Goal: Task Accomplishment & Management: Manage account settings

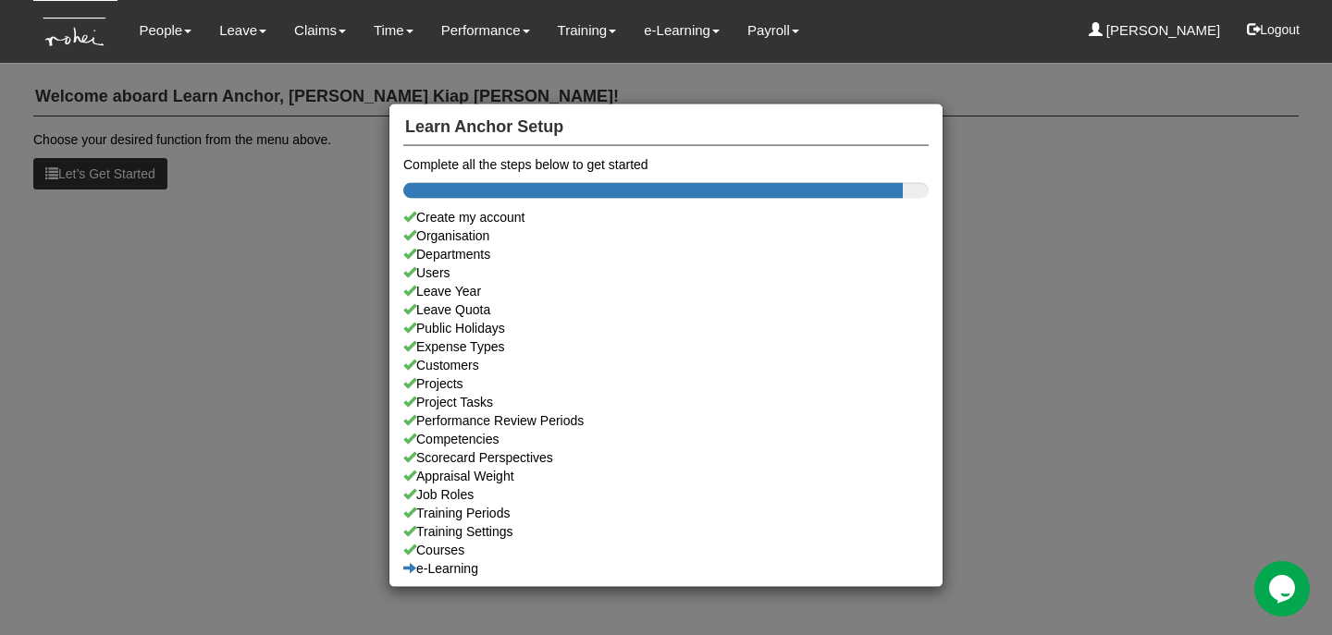
click at [264, 152] on div "Learn Anchor Setup Complete all the steps below to get started Create my accoun…" at bounding box center [666, 317] width 1332 height 635
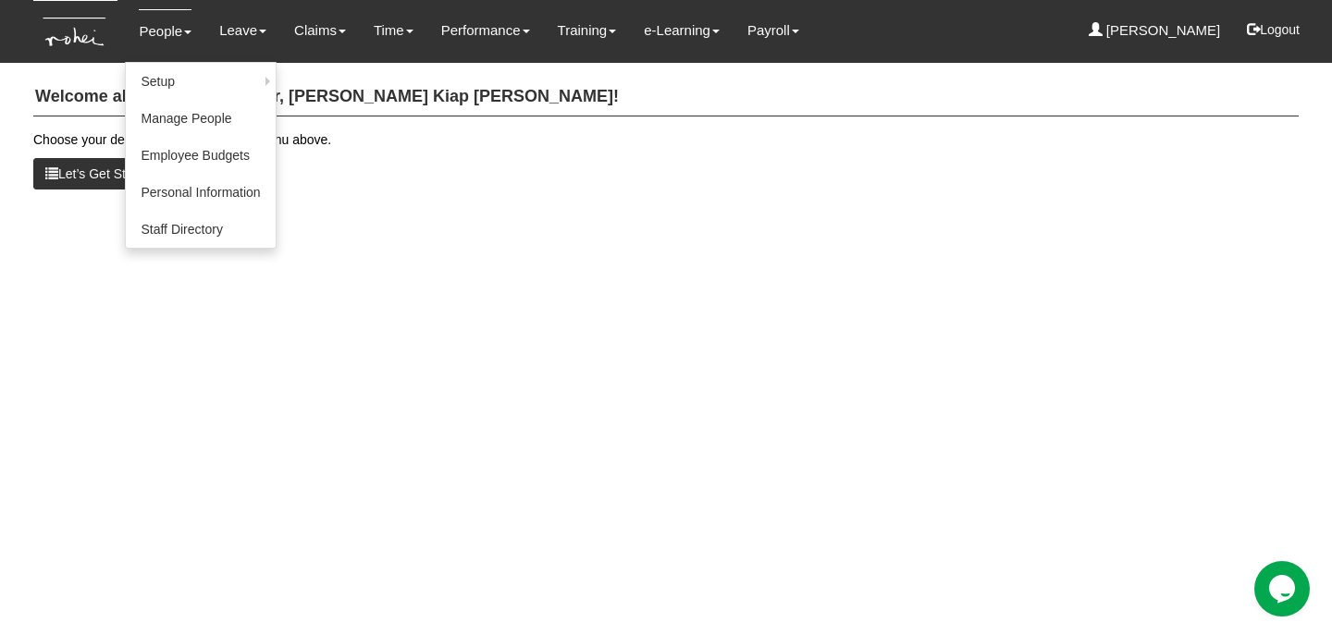
click at [167, 34] on link "People" at bounding box center [165, 30] width 53 height 43
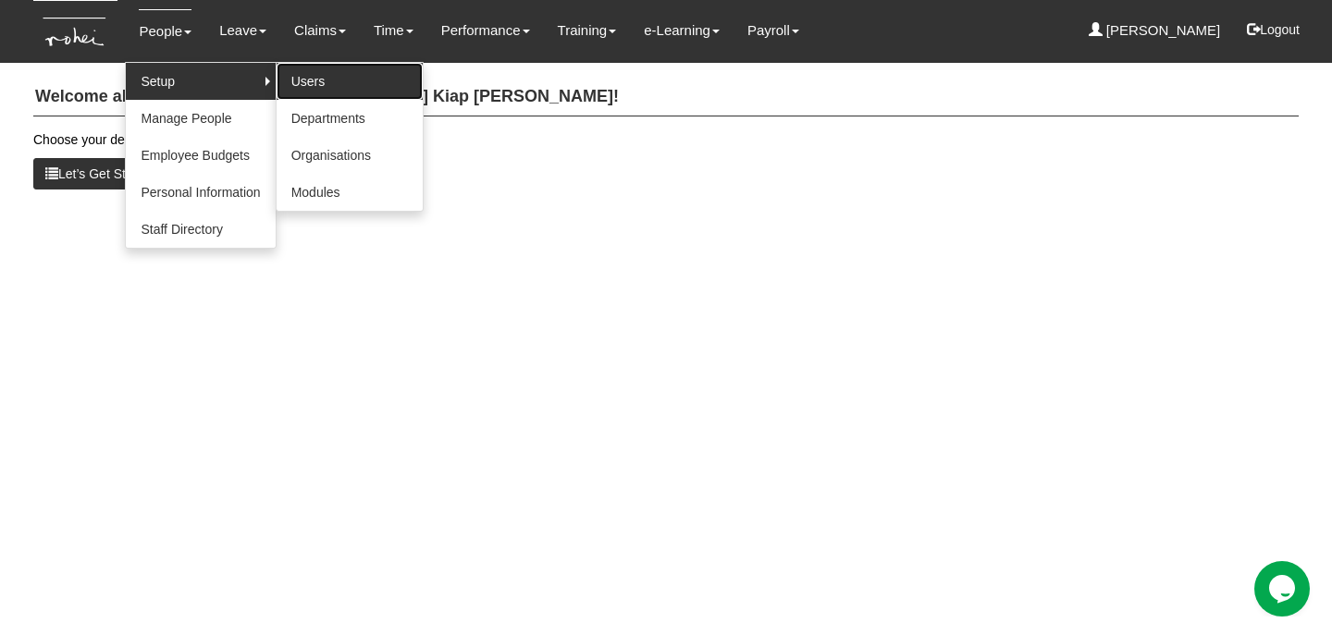
click at [300, 81] on link "Users" at bounding box center [349, 81] width 146 height 37
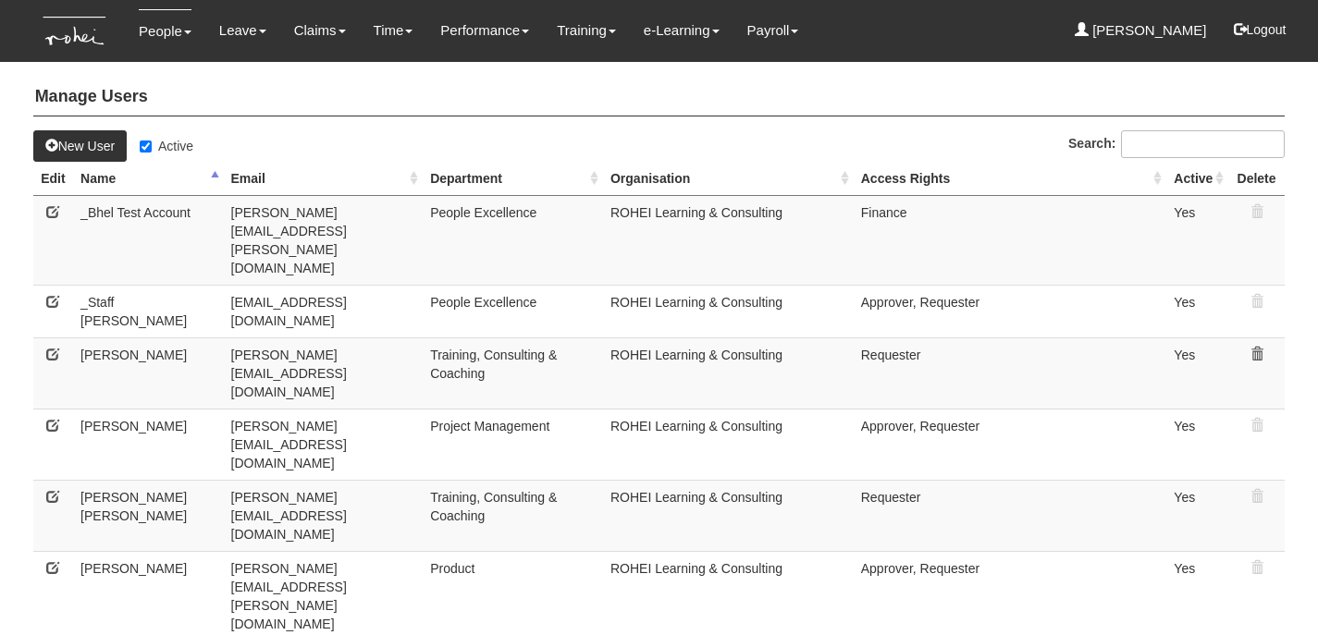
select select "50"
click at [152, 144] on input "Active" at bounding box center [146, 147] width 12 height 12
checkbox input "false"
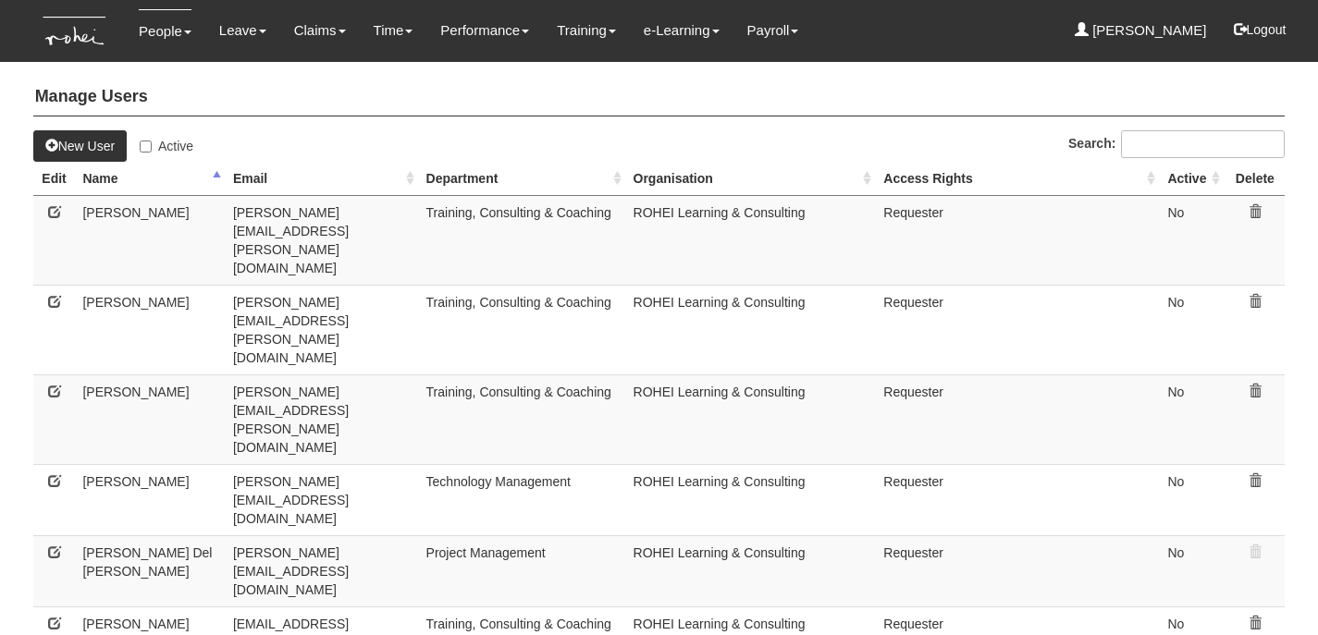
select select "50"
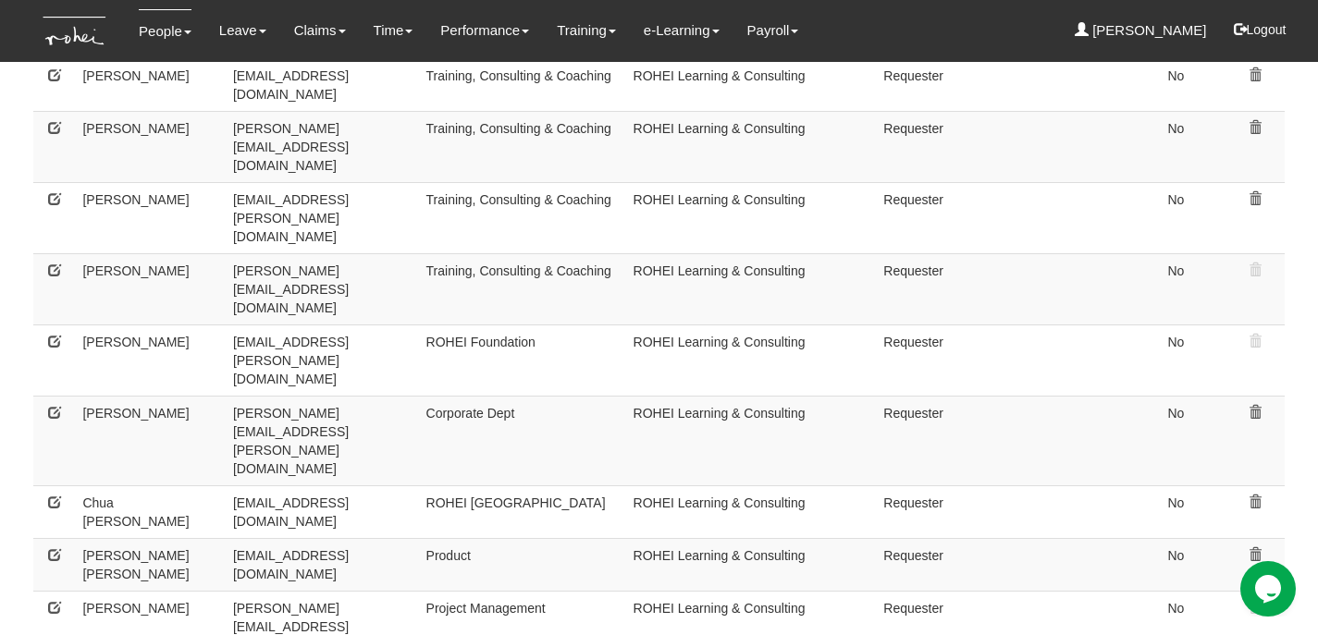
scroll to position [903, 0]
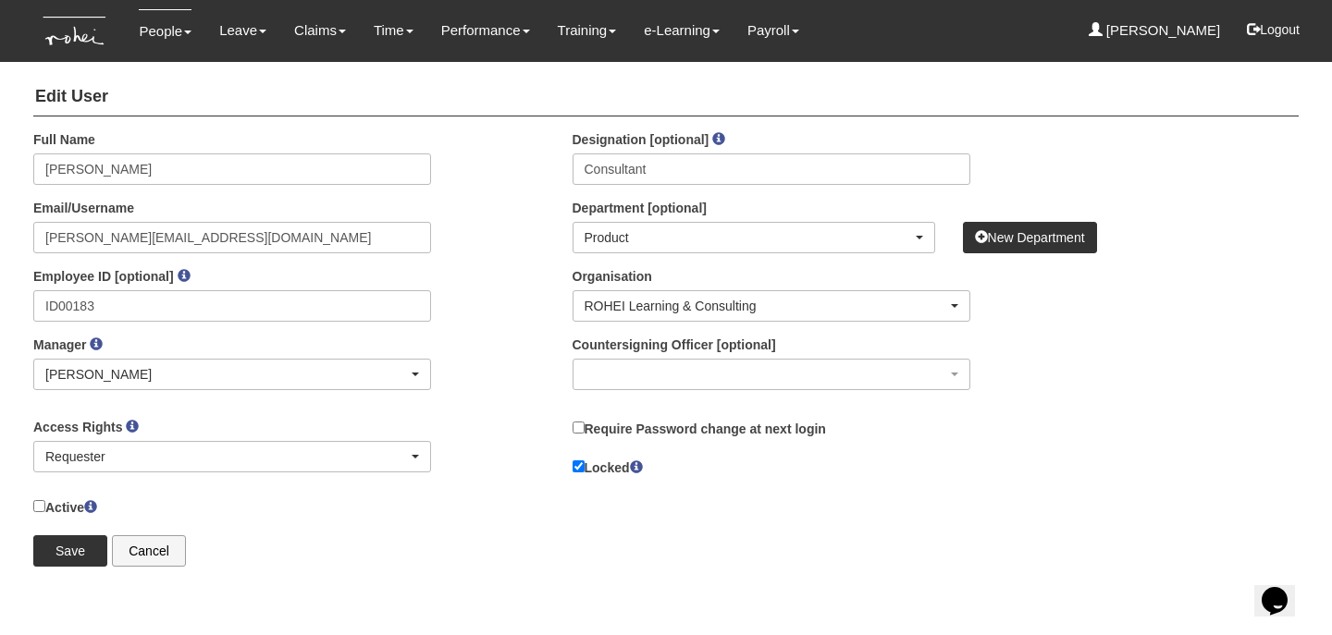
click at [76, 502] on label "Active" at bounding box center [65, 507] width 64 height 20
click at [45, 502] on input "Active" at bounding box center [39, 506] width 12 height 12
checkbox input "true"
click at [67, 537] on input "Save" at bounding box center [70, 550] width 74 height 31
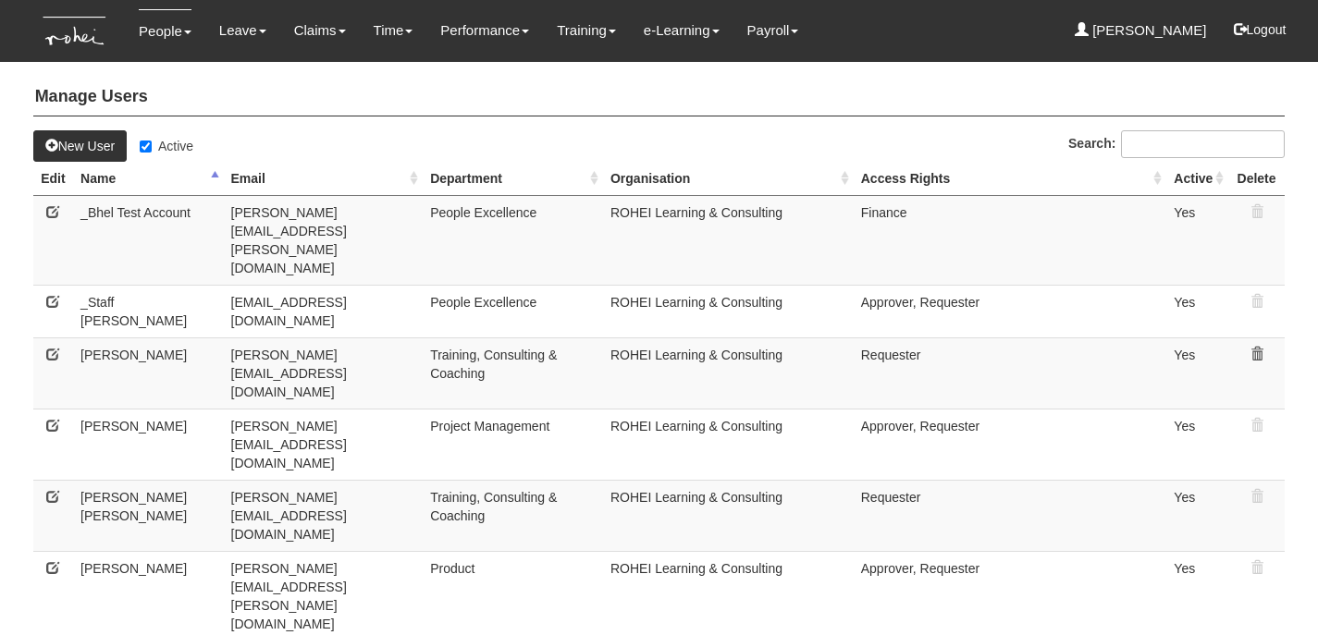
select select "50"
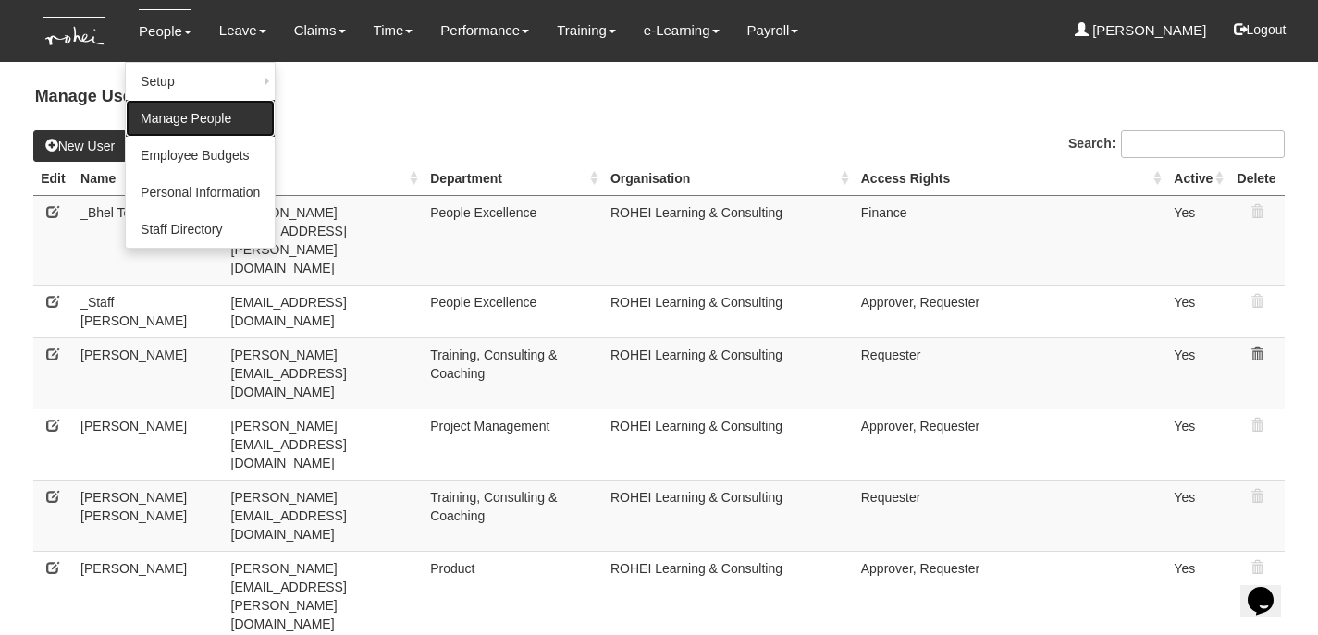
click at [177, 128] on link "Manage People" at bounding box center [200, 118] width 149 height 37
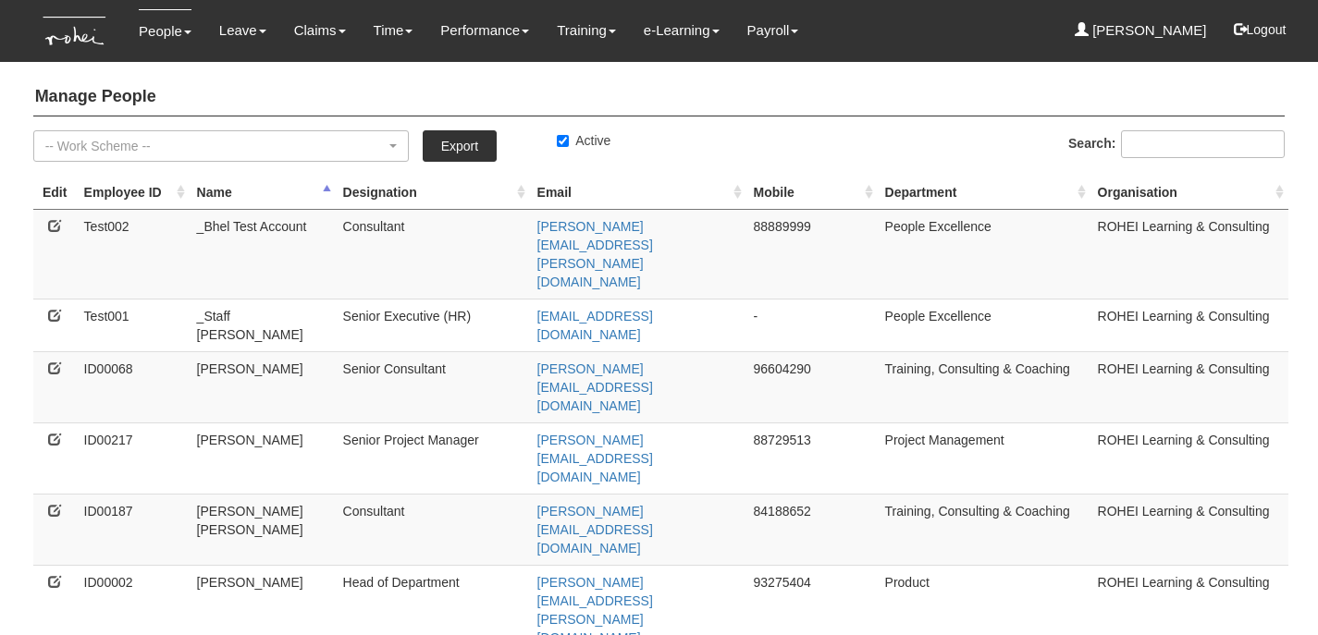
select select "50"
click at [468, 142] on link "Export" at bounding box center [460, 145] width 74 height 31
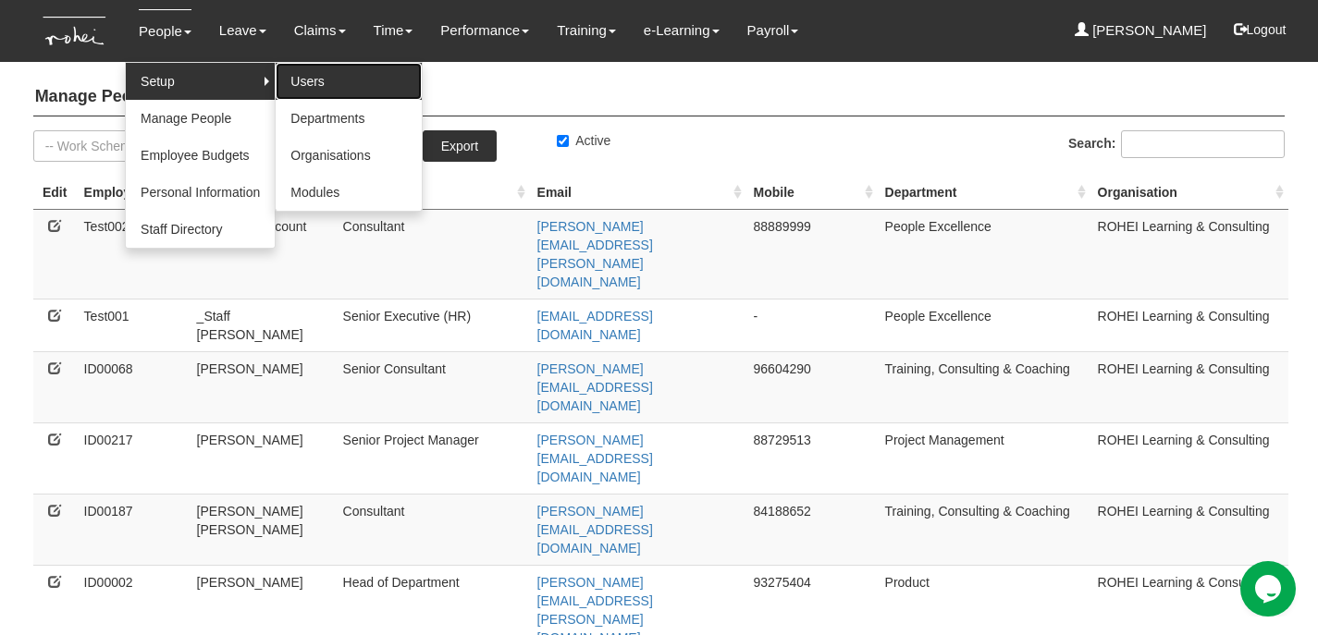
click at [326, 84] on link "Users" at bounding box center [349, 81] width 146 height 37
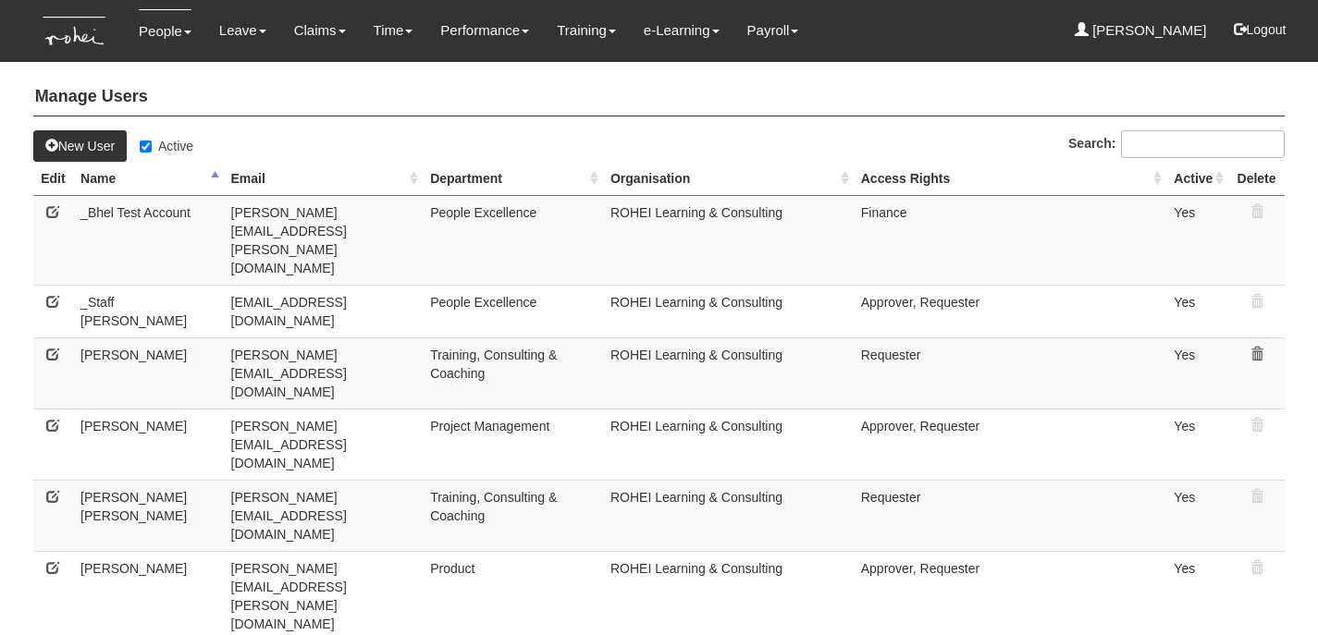
select select "50"
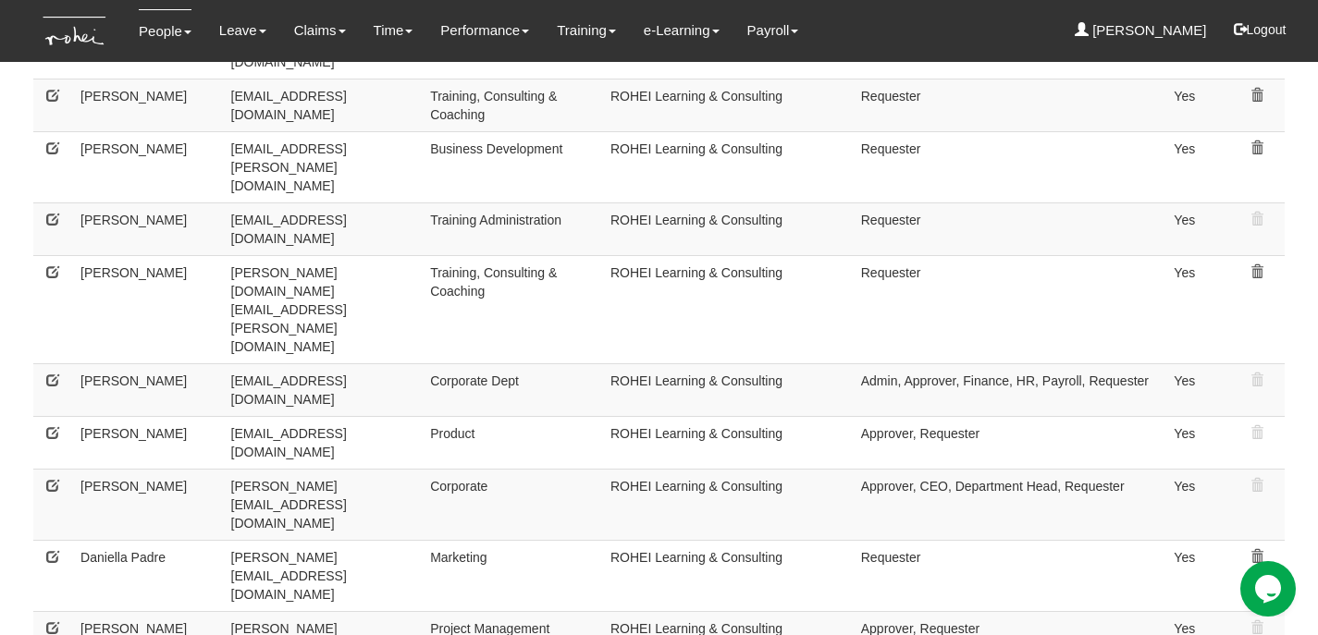
scroll to position [882, 0]
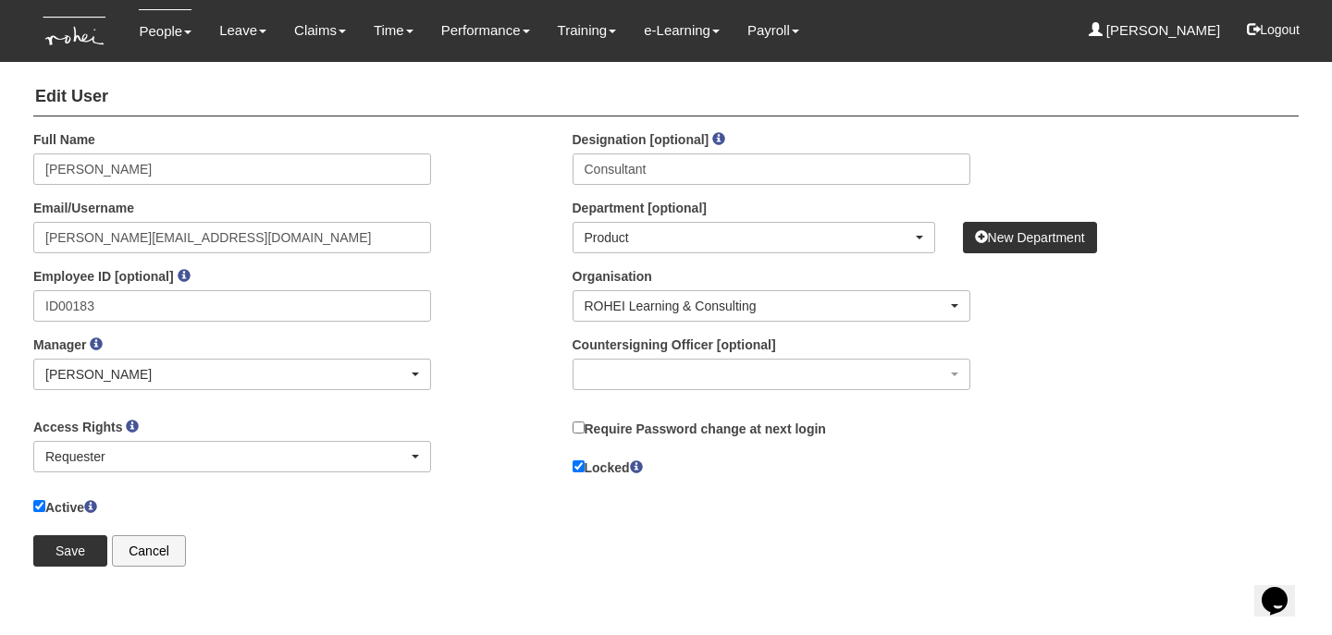
click at [90, 513] on label "Active" at bounding box center [65, 507] width 64 height 20
click at [45, 512] on input "Active" at bounding box center [39, 506] width 12 height 12
checkbox input "false"
click at [54, 558] on input "Save" at bounding box center [70, 550] width 74 height 31
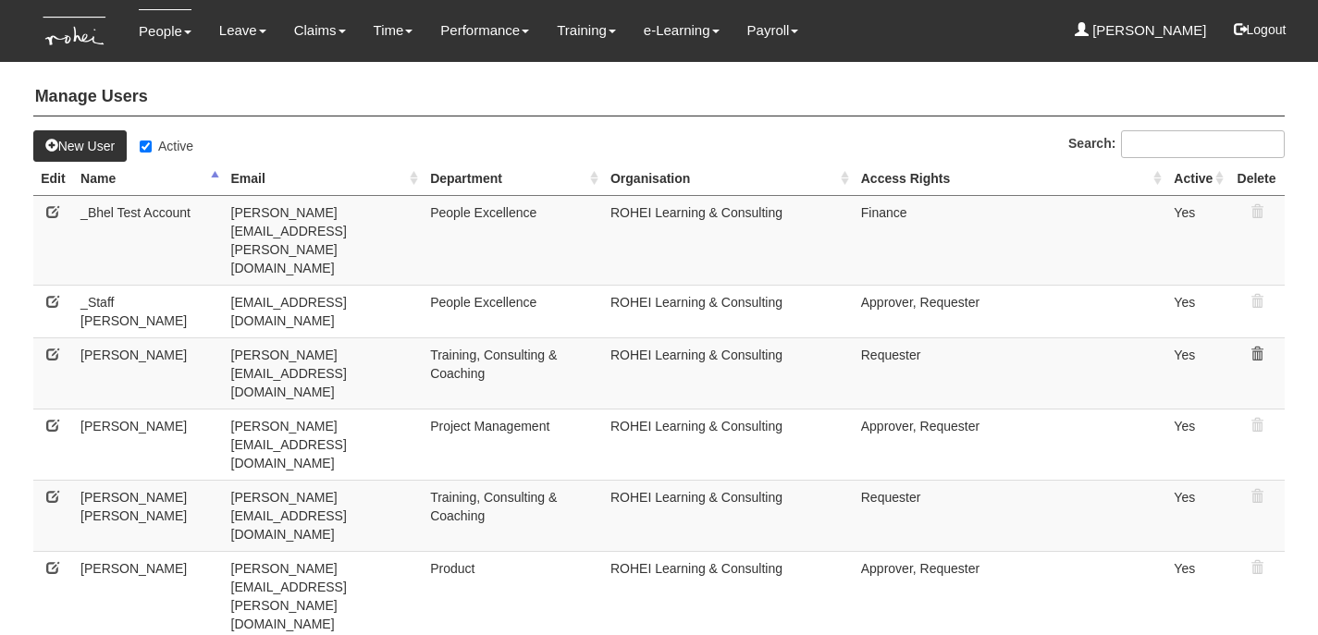
select select "50"
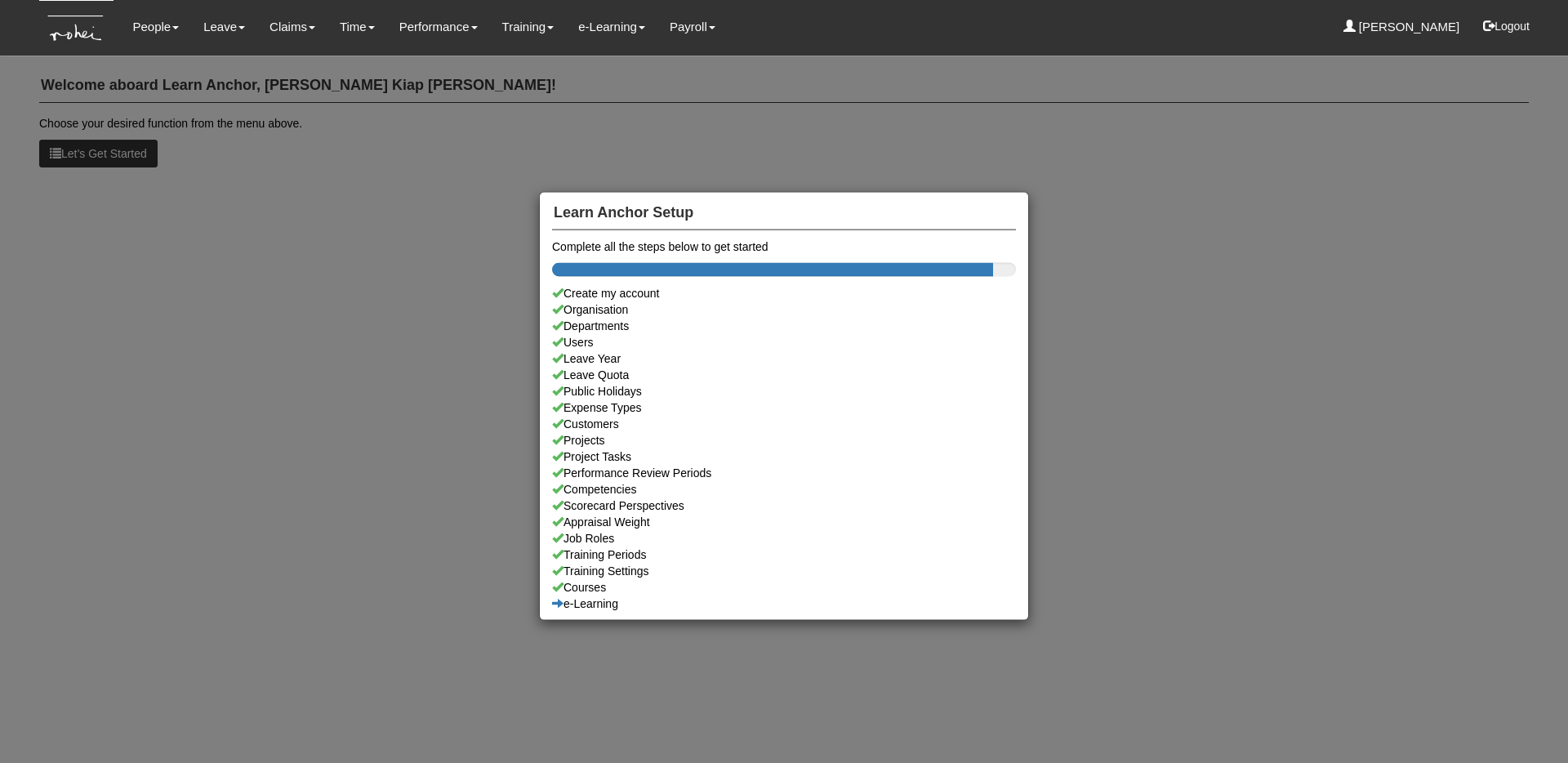
click at [169, 71] on div "Learn Anchor Setup Complete all the steps below to get started Create my accoun…" at bounding box center [784, 382] width 1568 height 763
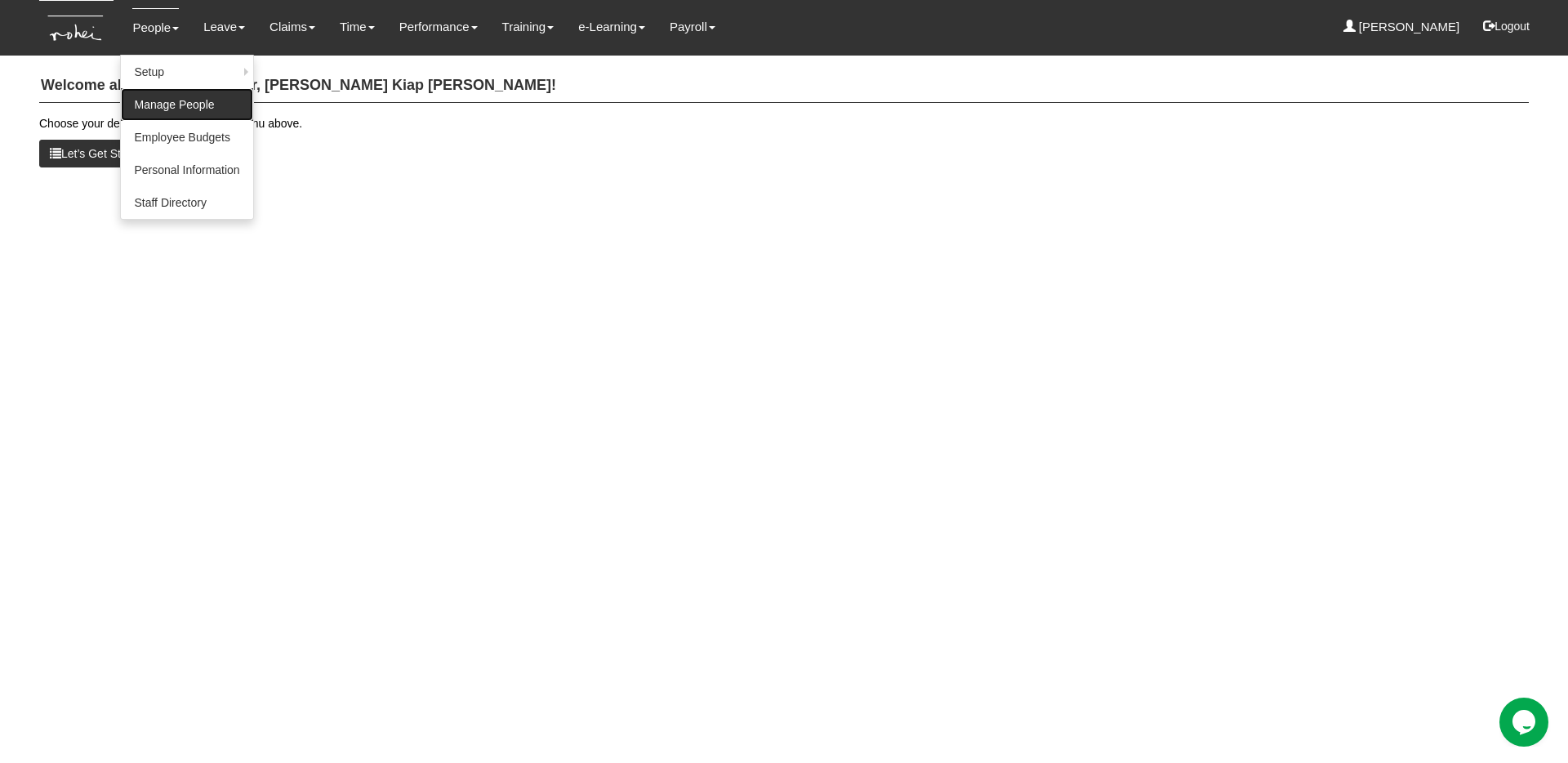
click at [178, 106] on link "Manage People" at bounding box center [186, 104] width 132 height 33
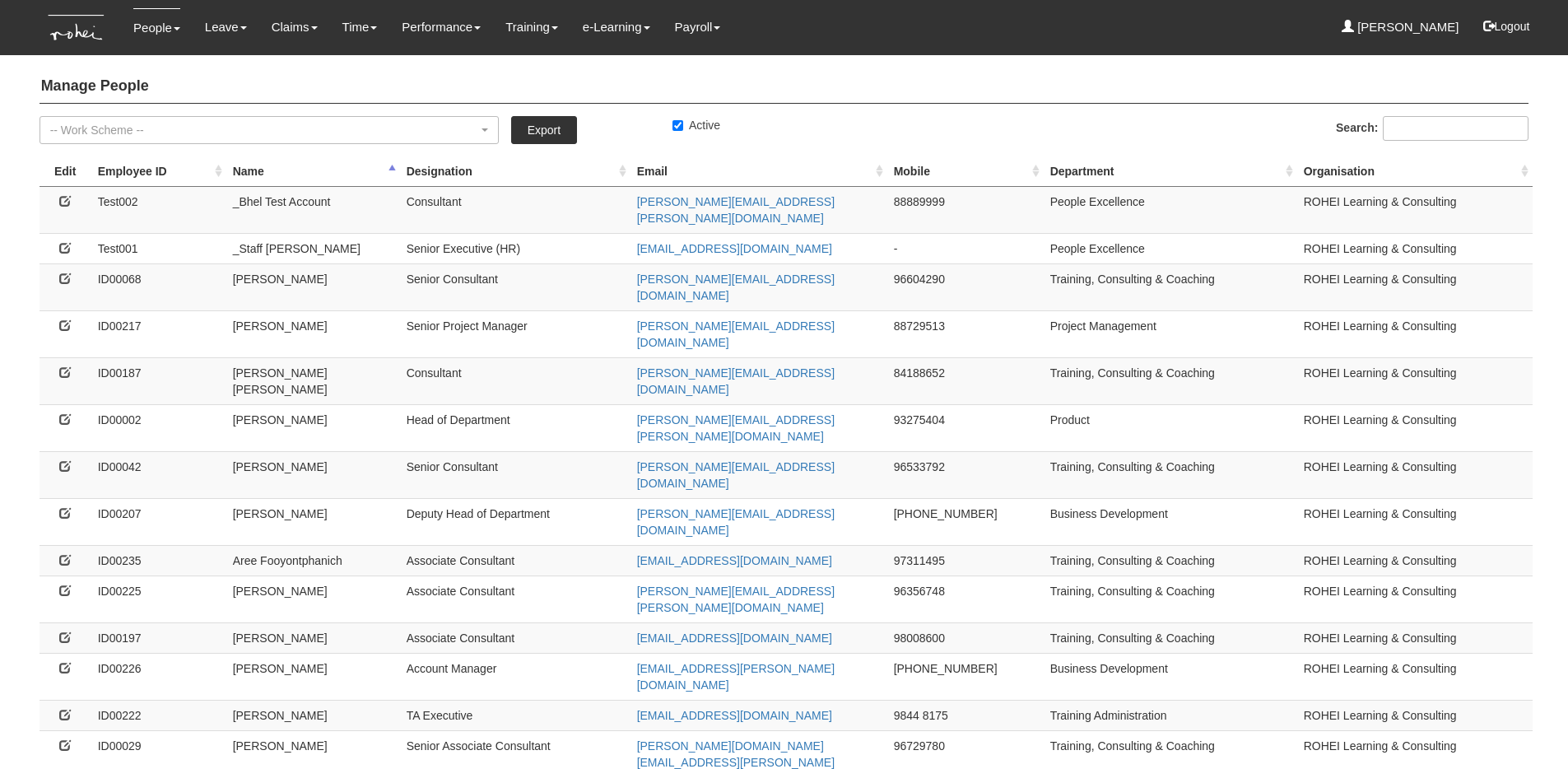
select select "50"
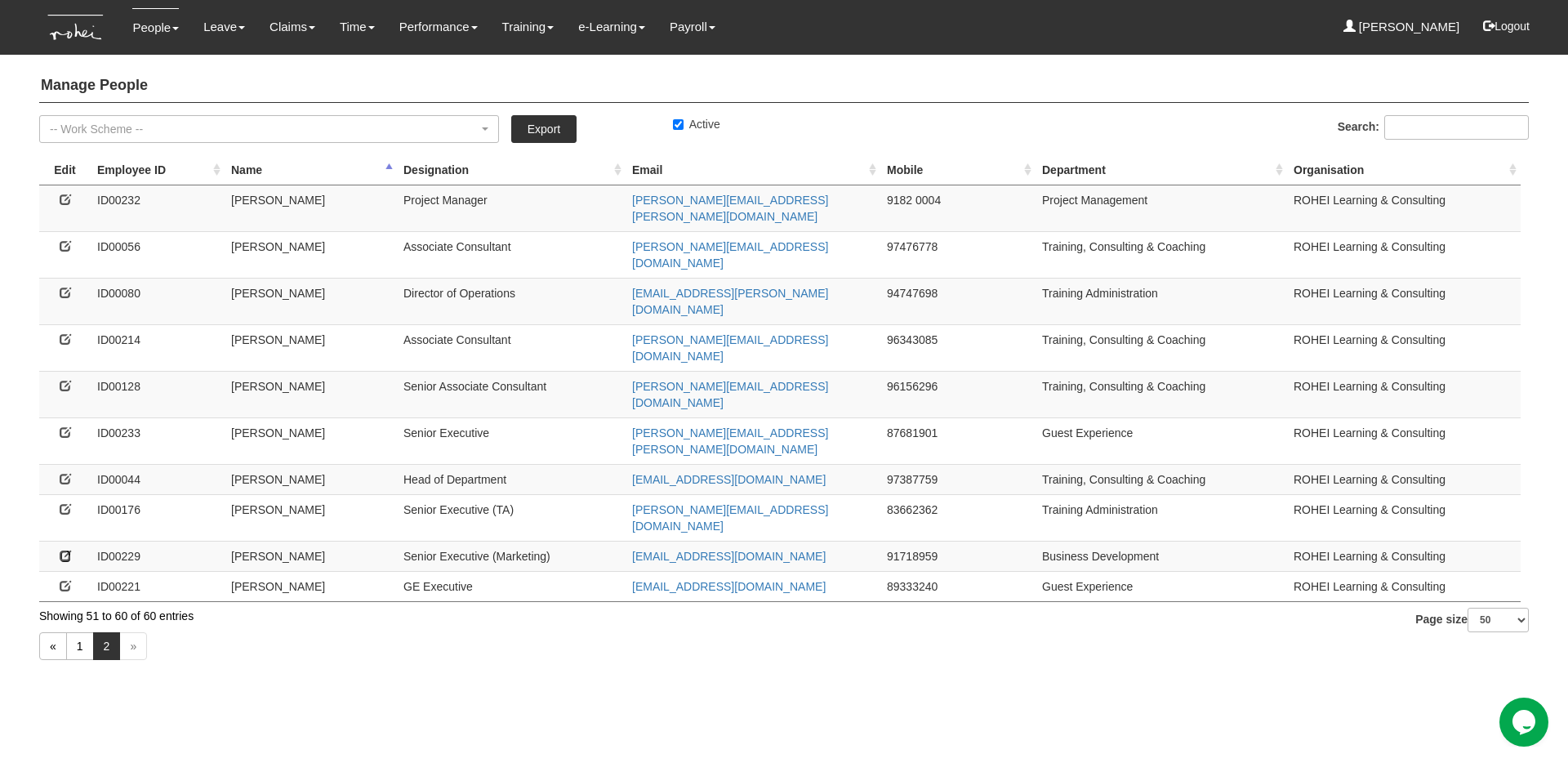
click at [64, 549] on icon at bounding box center [65, 555] width 11 height 11
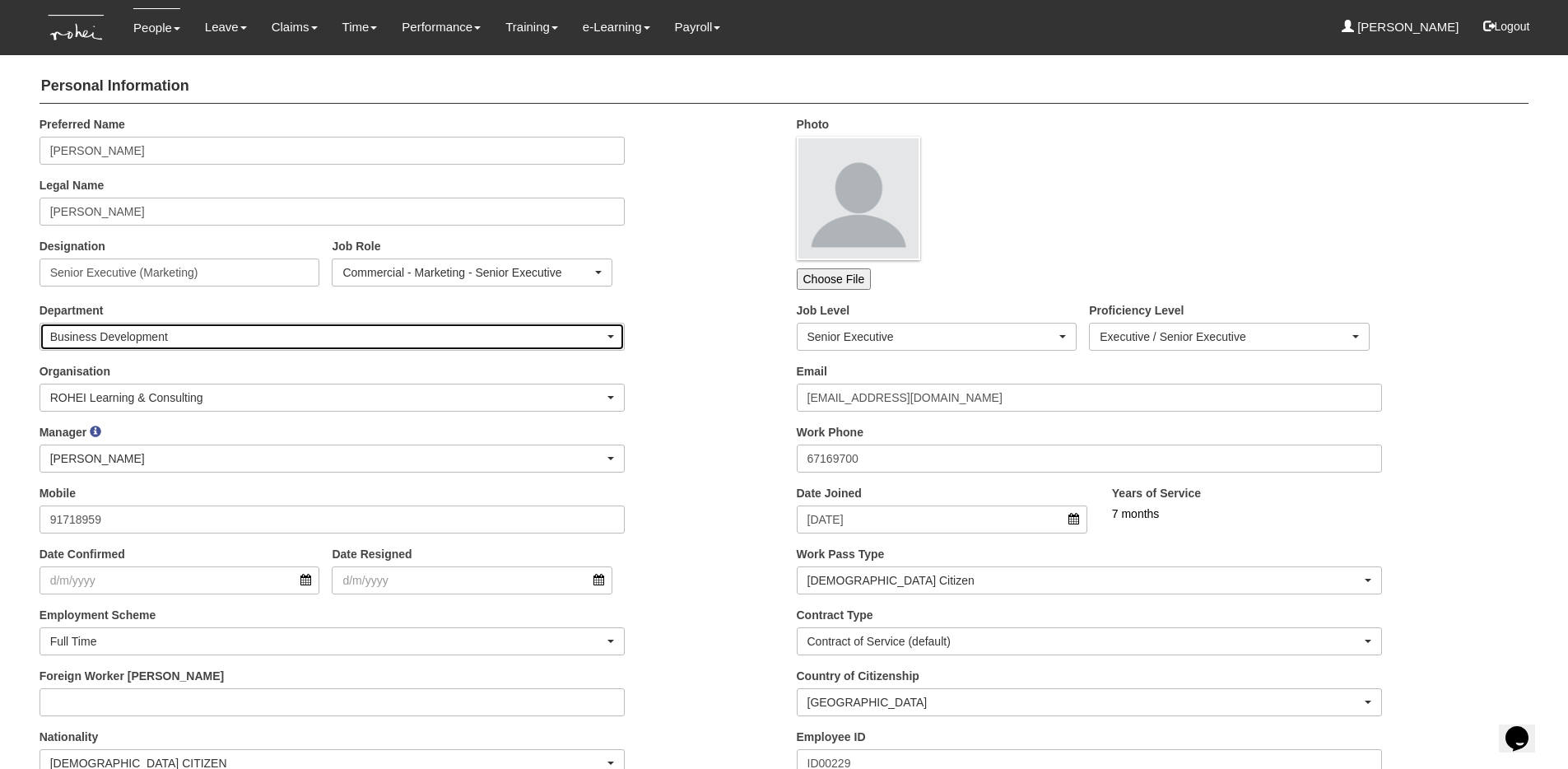
click at [486, 333] on div "Business Development" at bounding box center [327, 336] width 555 height 16
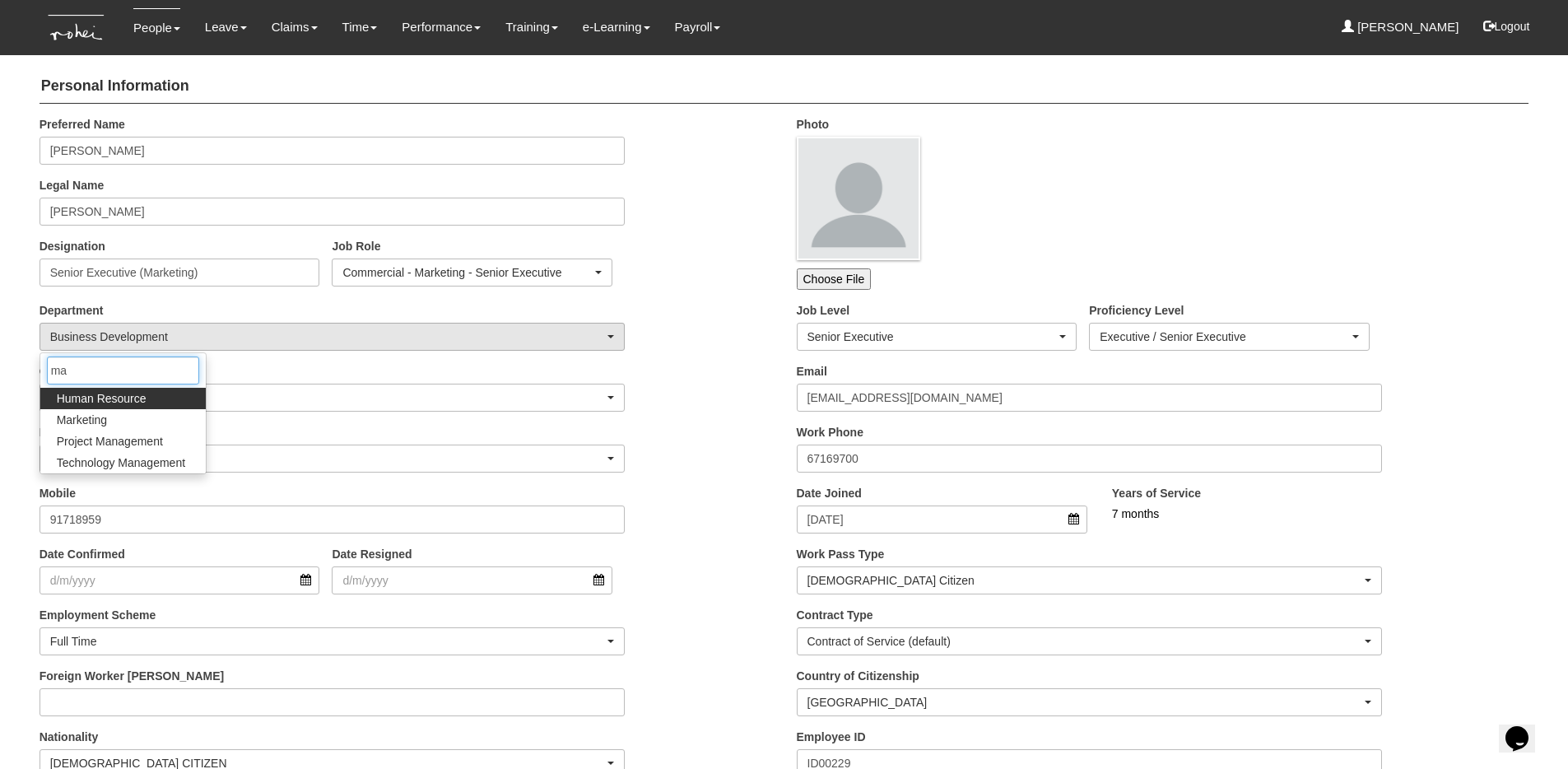
type input "mar"
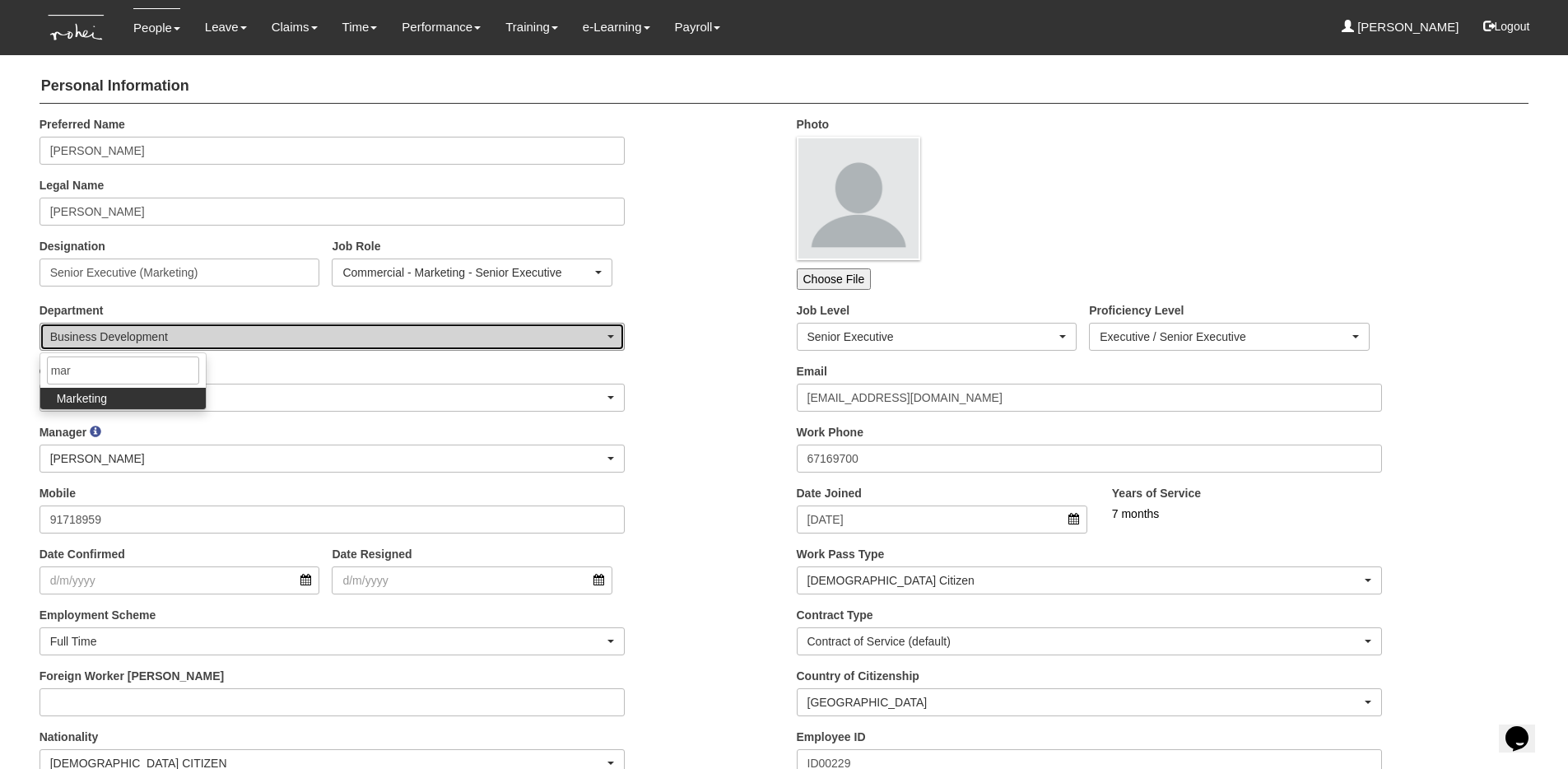
select select "129"
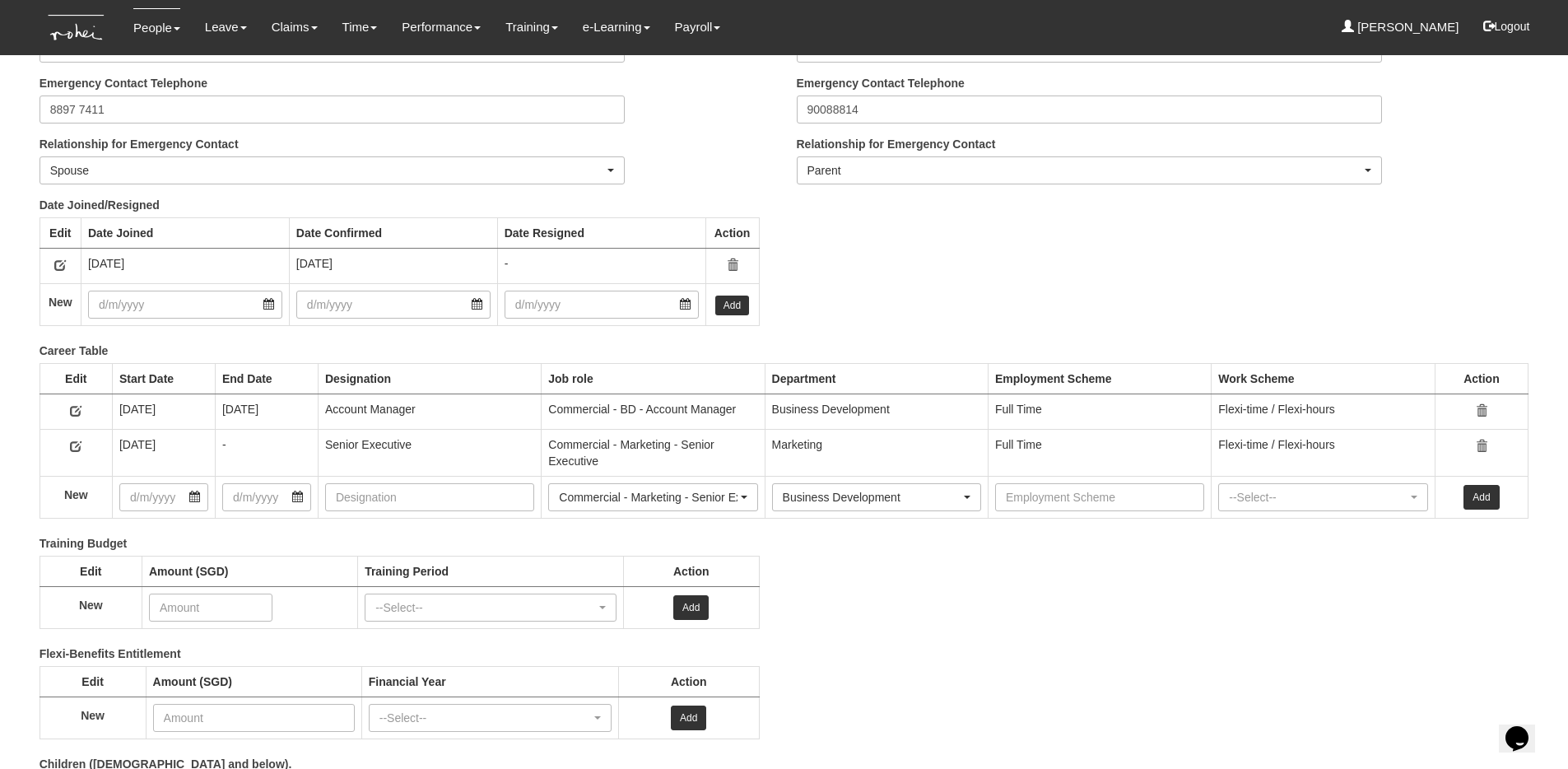
scroll to position [2239, 0]
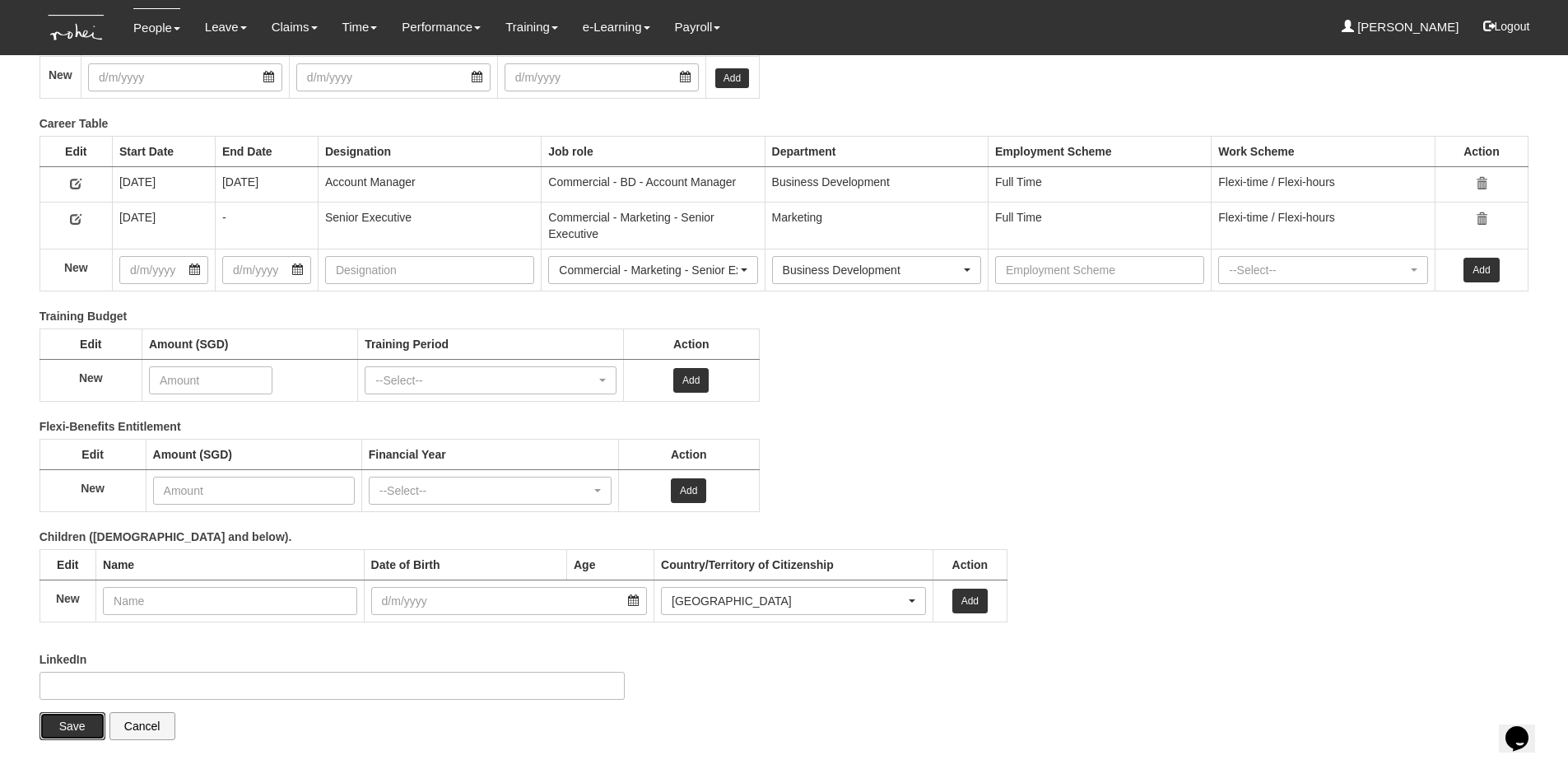
click at [57, 725] on input "Save" at bounding box center [72, 725] width 66 height 28
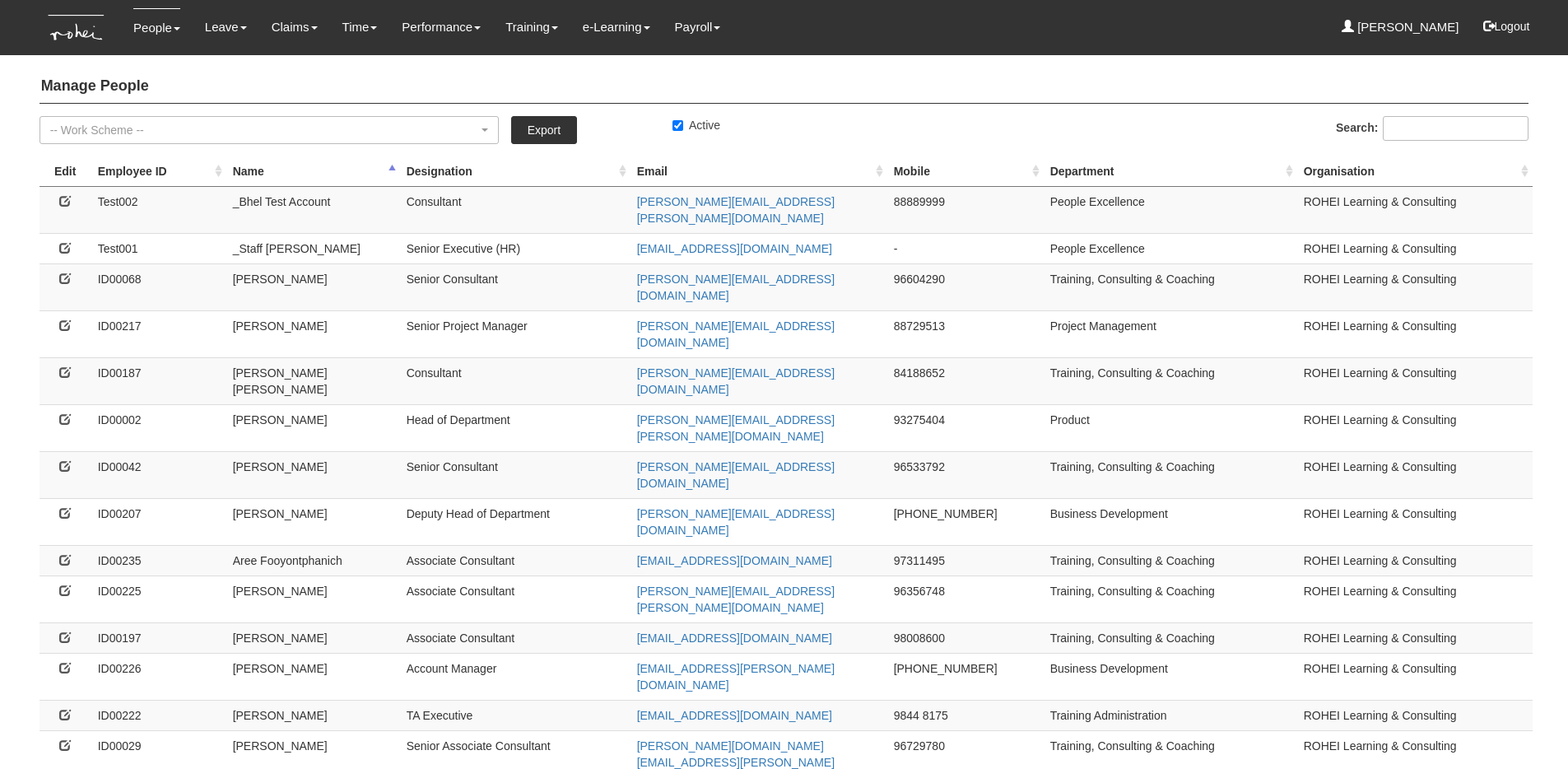
select select "50"
